Goal: Information Seeking & Learning: Learn about a topic

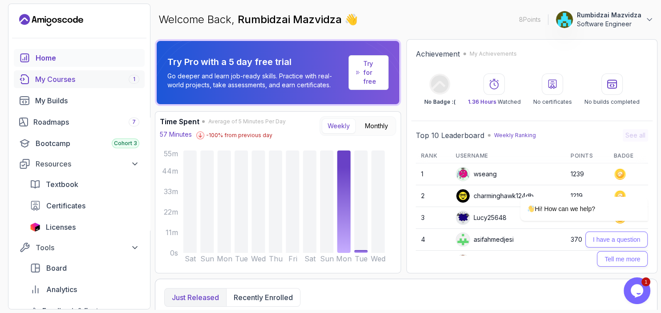
click at [97, 82] on div "My Courses 1" at bounding box center [87, 79] width 104 height 11
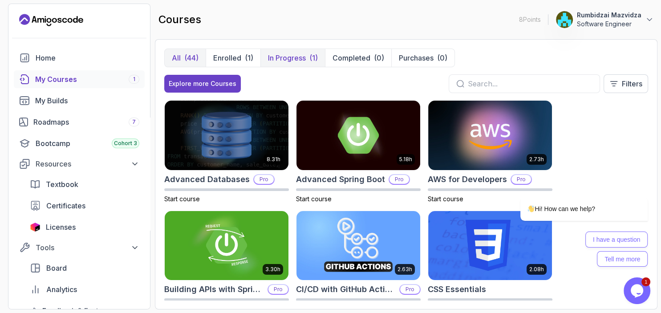
click at [279, 56] on p "In Progress" at bounding box center [287, 58] width 38 height 11
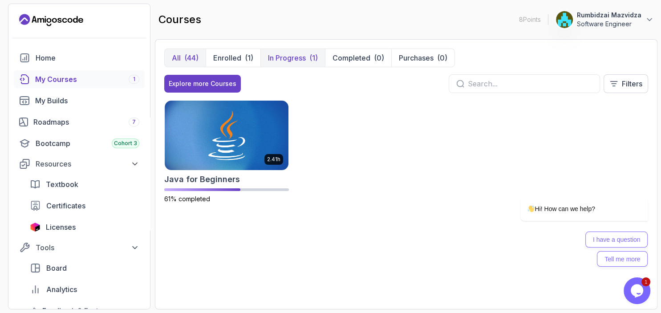
click at [180, 59] on p "All" at bounding box center [176, 58] width 9 height 11
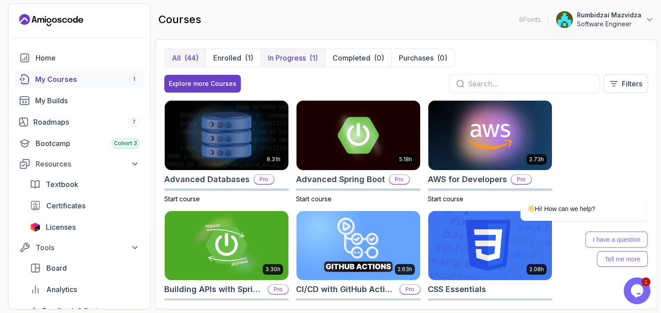
click at [281, 54] on p "In Progress" at bounding box center [287, 58] width 38 height 11
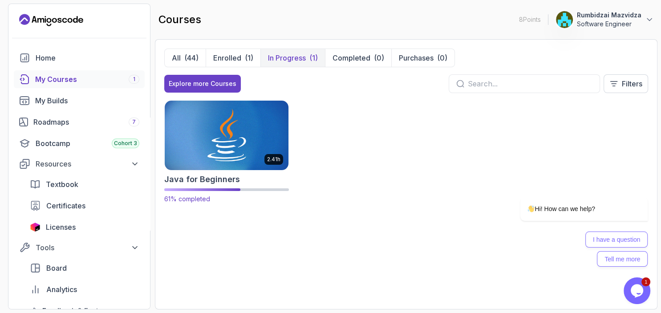
click at [240, 134] on img at bounding box center [227, 135] width 130 height 73
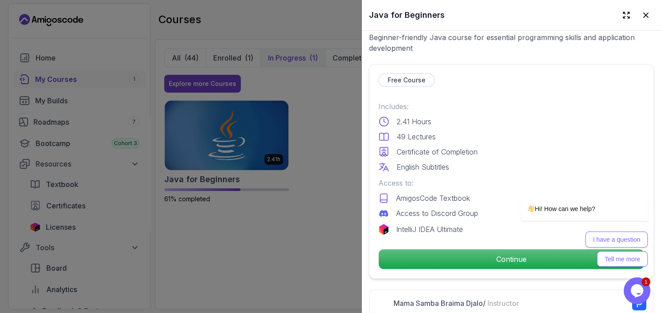
scroll to position [186, 0]
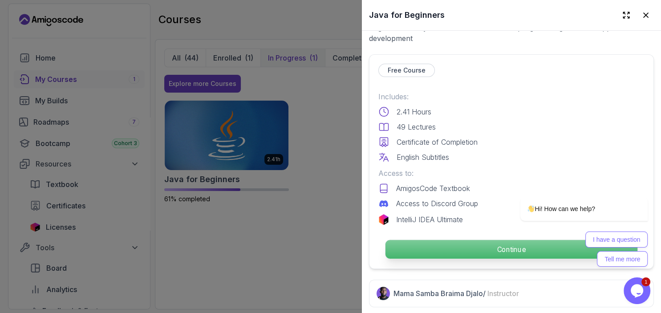
click at [416, 245] on p "Continue" at bounding box center [511, 249] width 252 height 19
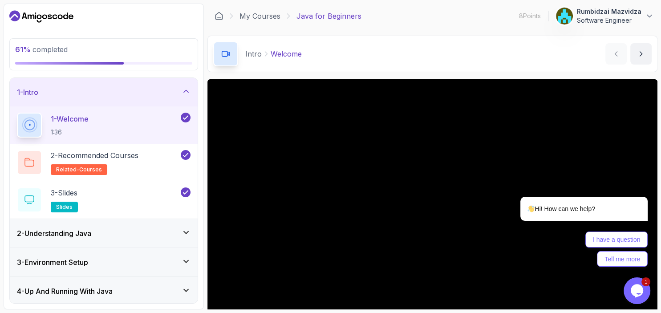
click at [187, 234] on icon at bounding box center [186, 232] width 9 height 9
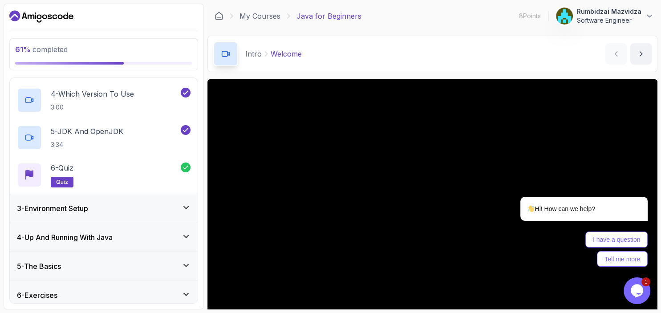
scroll to position [199, 0]
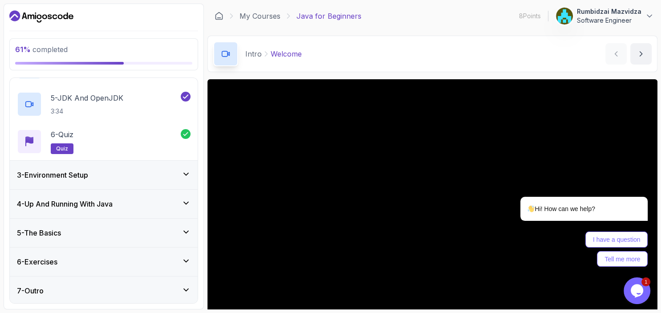
click at [187, 229] on icon at bounding box center [186, 231] width 9 height 9
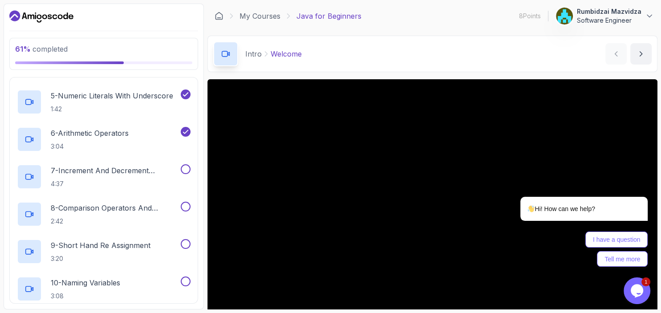
scroll to position [288, 0]
